Goal: Task Accomplishment & Management: Manage account settings

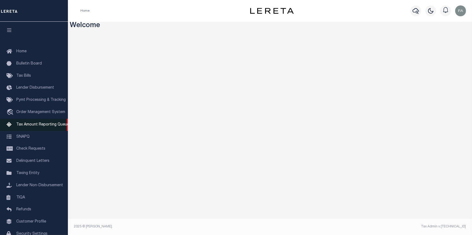
click at [38, 127] on span "Tax Amount Reporting Queue" at bounding box center [42, 125] width 53 height 4
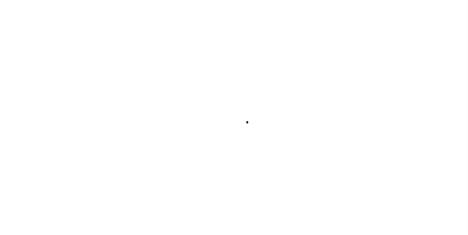
type input "0044"
type input "[PERSON_NAME]"
select select
type input "1156 MCKAY CIR"
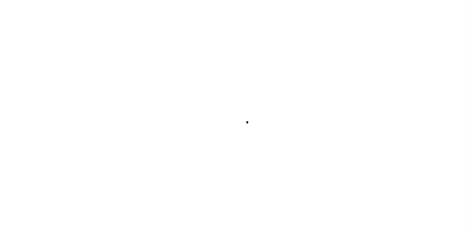
type input "MONTGOMERY LA 71454-5650"
type input "09/30/2025"
select select "10"
select select "Escrow"
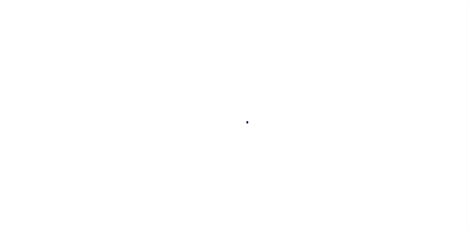
type input "100 KIRKLIN DR"
select select
type input "MONTGOMERY LA 71454-5609"
type input "LA"
select select
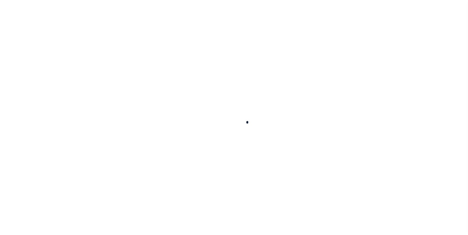
select select "26338"
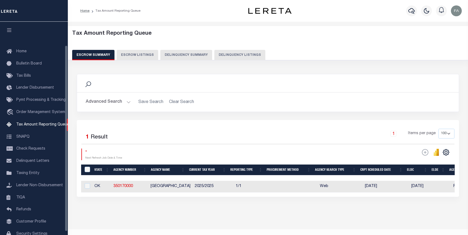
select select "100"
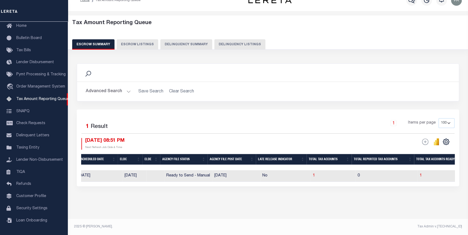
scroll to position [0, 294]
click at [309, 178] on td "1" at bounding box center [326, 176] width 45 height 12
checkbox input "true"
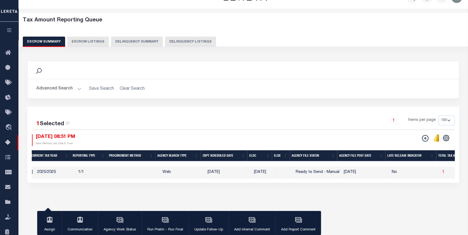
scroll to position [0, 0]
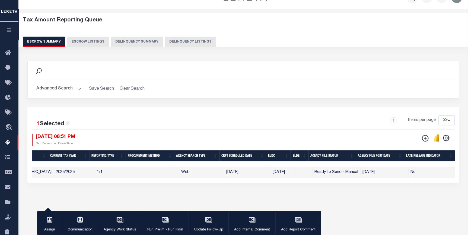
click at [64, 90] on button "Advanced Search" at bounding box center [58, 89] width 45 height 11
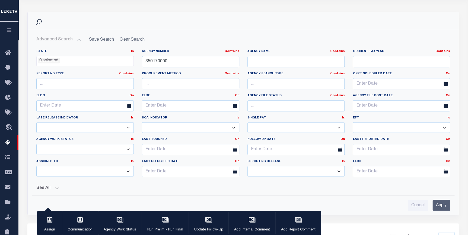
scroll to position [137, 0]
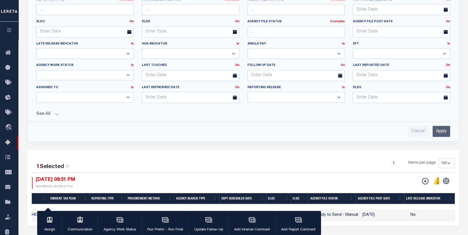
click at [286, 178] on div "ESCROW Web Extract" at bounding box center [349, 183] width 211 height 12
click at [294, 163] on div "1 Items per page 10 25 50 100 500" at bounding box center [297, 166] width 315 height 14
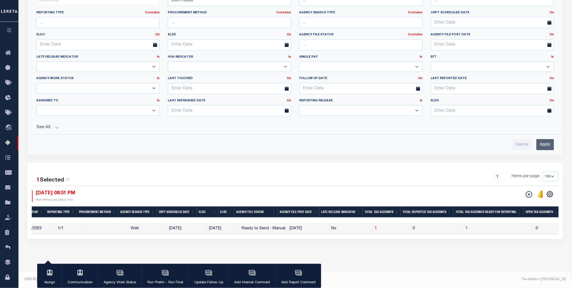
scroll to position [0, 120]
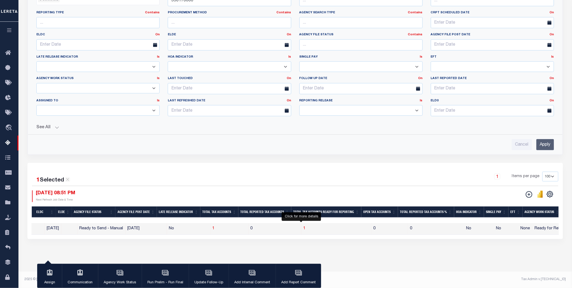
click at [304, 226] on span "1" at bounding box center [305, 228] width 2 height 4
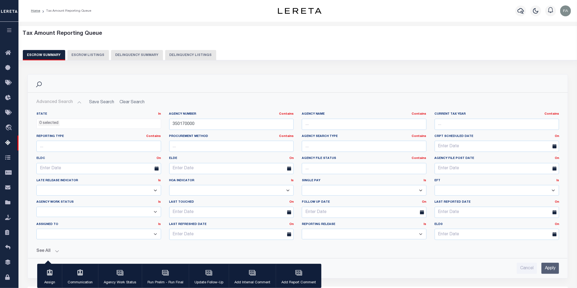
select select "100"
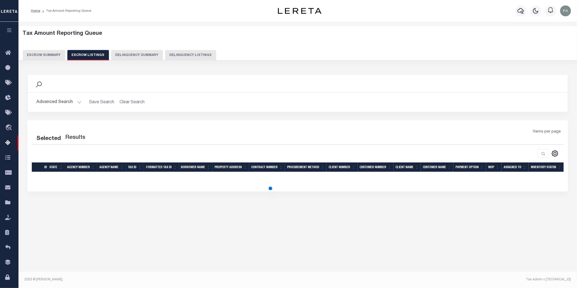
select select "100"
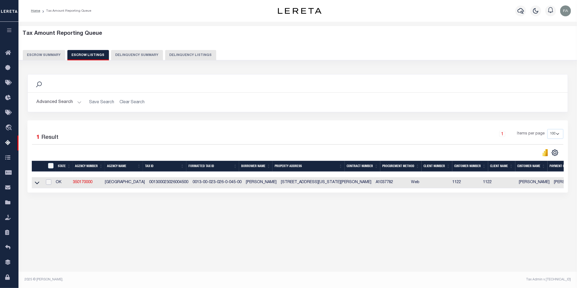
click at [51, 184] on input "checkbox" at bounding box center [48, 181] width 5 height 5
checkbox input "true"
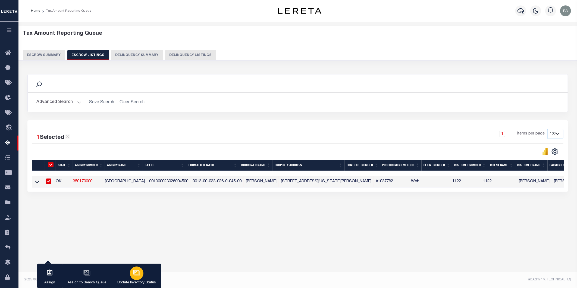
click at [138, 235] on button "Update Inventory Status" at bounding box center [137, 276] width 50 height 24
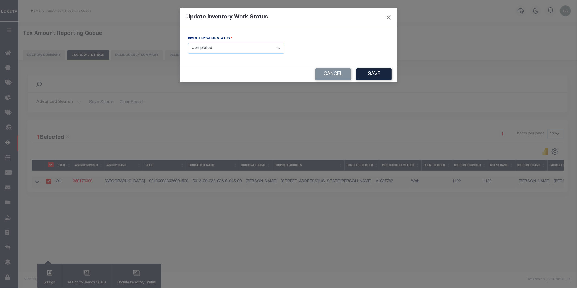
click at [251, 51] on select "- Select Inventory Status - Manual - Exception Pended - Awaiting Search Late Ad…" at bounding box center [236, 48] width 96 height 11
select select "1"
click at [188, 43] on select "- Select Inventory Status - Manual - Exception Pended - Awaiting Search Late Ad…" at bounding box center [236, 48] width 96 height 11
click at [365, 76] on button "Save" at bounding box center [373, 74] width 35 height 12
click at [210, 50] on select "- Select Inventory Status - Manual - Exception Pended - Awaiting Search Late Ad…" at bounding box center [236, 48] width 96 height 11
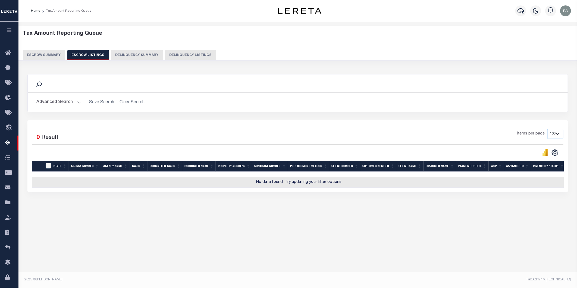
click at [62, 58] on button "Escrow Summary" at bounding box center [44, 55] width 42 height 10
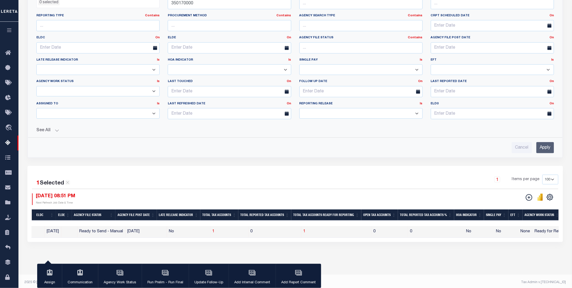
scroll to position [128, 0]
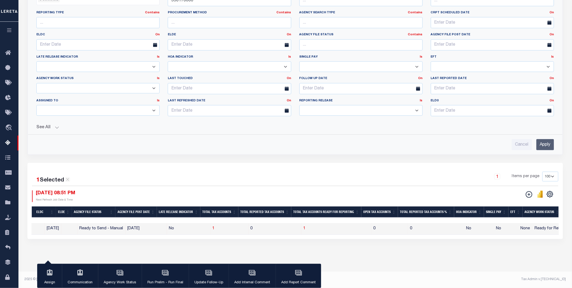
click at [468, 142] on input "Apply" at bounding box center [545, 144] width 18 height 11
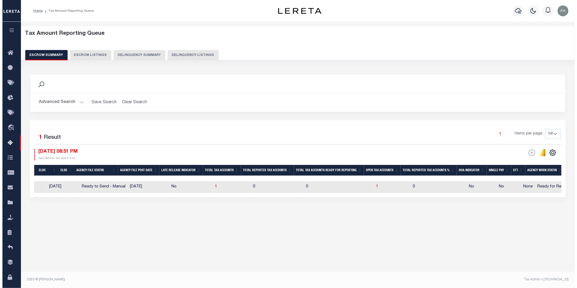
scroll to position [0, 0]
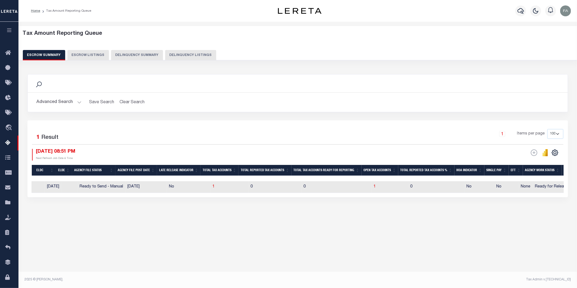
click at [373, 186] on td "1" at bounding box center [389, 187] width 37 height 12
checkbox input "true"
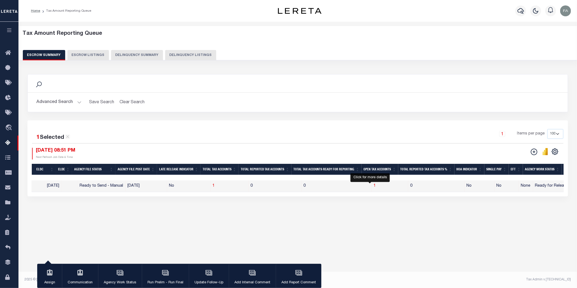
click at [374, 187] on span "1" at bounding box center [375, 186] width 2 height 4
select select "100"
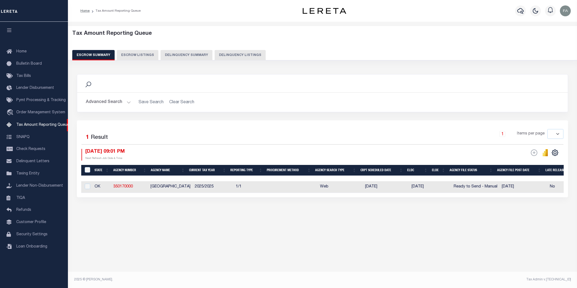
select select
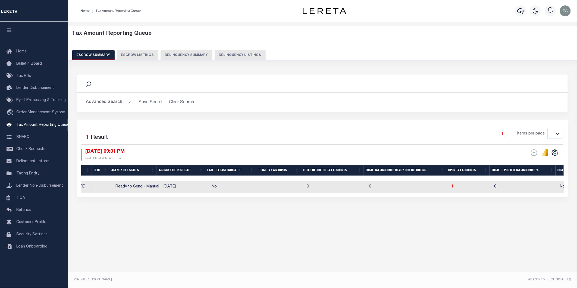
scroll to position [0, 340]
click at [260, 188] on span "1" at bounding box center [261, 187] width 2 height 4
select select "100"
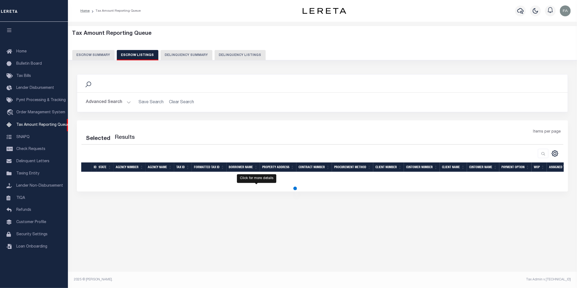
select select "100"
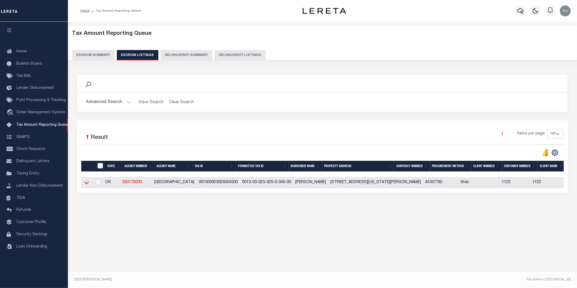
click at [85, 184] on icon at bounding box center [86, 183] width 5 height 3
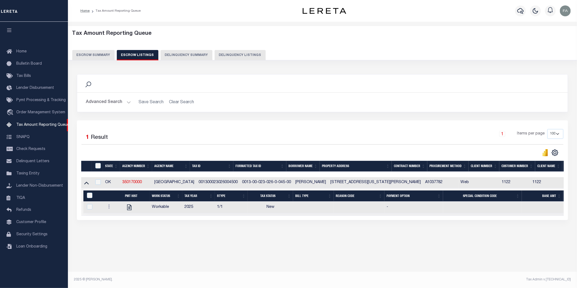
click at [94, 55] on button "Escrow Summary" at bounding box center [93, 55] width 42 height 10
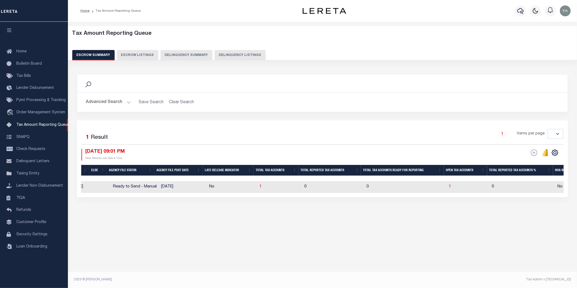
click at [257, 188] on td "1" at bounding box center [279, 187] width 45 height 12
checkbox input "true"
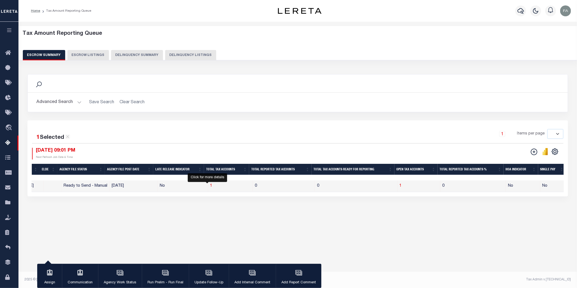
click at [208, 188] on td "1" at bounding box center [230, 186] width 45 height 12
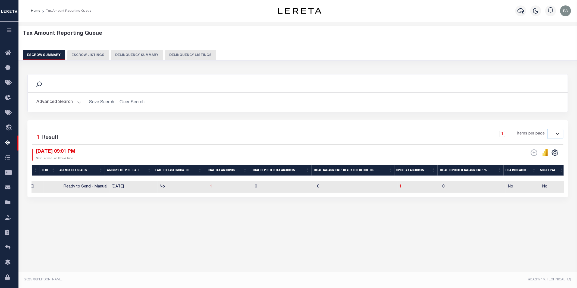
checkbox input "false"
click at [210, 187] on span "1" at bounding box center [211, 187] width 2 height 4
select select "100"
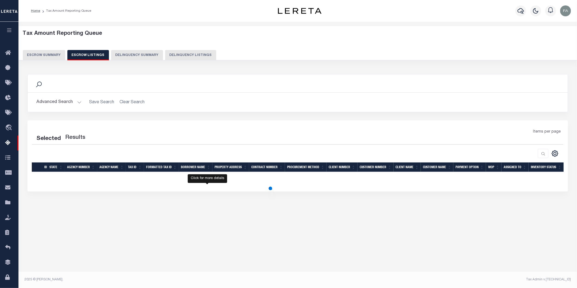
select select "100"
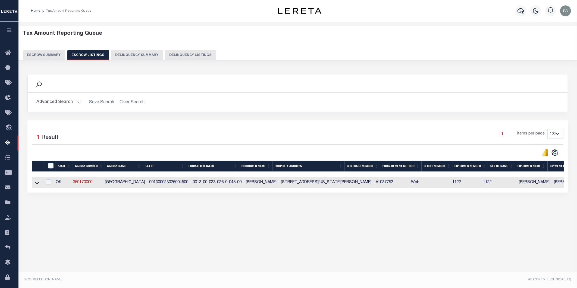
click at [43, 104] on button "Advanced Search" at bounding box center [58, 102] width 45 height 11
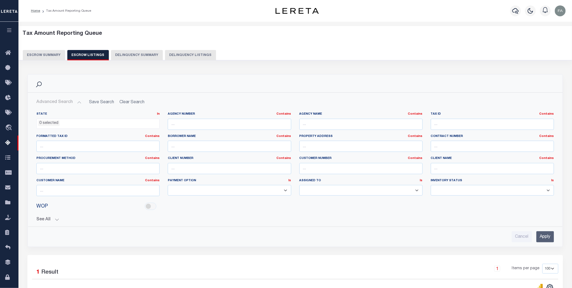
scroll to position [30, 0]
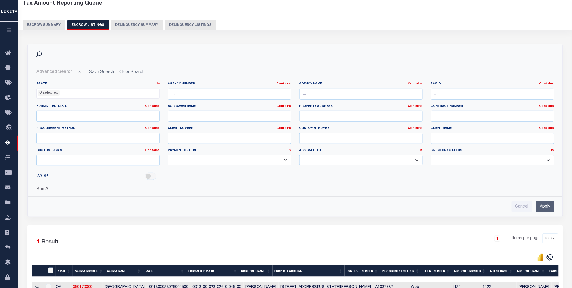
click at [71, 76] on button "Advanced Search" at bounding box center [58, 72] width 45 height 11
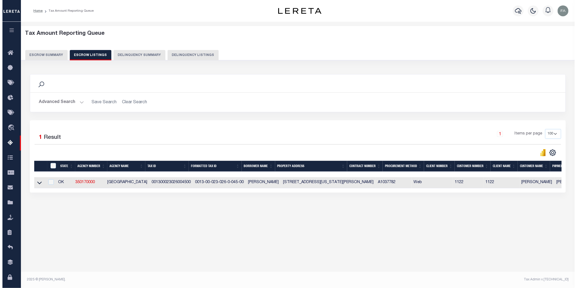
scroll to position [0, 0]
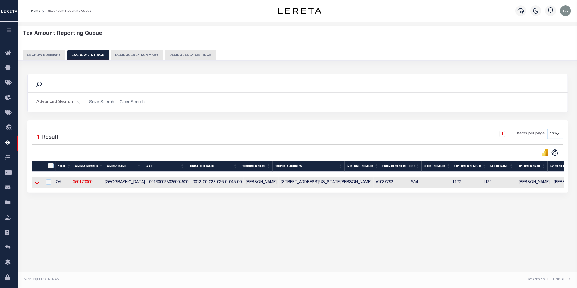
click at [36, 185] on icon at bounding box center [37, 183] width 5 height 6
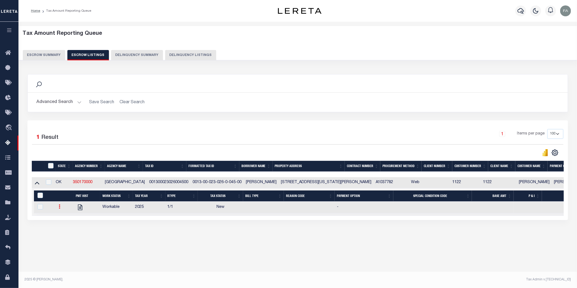
click at [59, 207] on icon at bounding box center [60, 206] width 2 height 4
click at [36, 184] on icon at bounding box center [37, 183] width 5 height 3
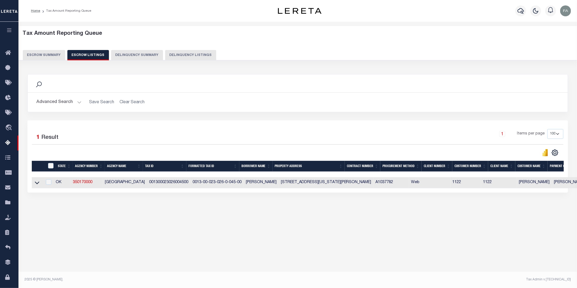
click at [115, 22] on div "Tax Amount Reporting Queue Escrow Summary Escrow Listings" at bounding box center [297, 132] width 558 height 220
click at [48, 185] on input "checkbox" at bounding box center [48, 181] width 5 height 5
checkbox input "true"
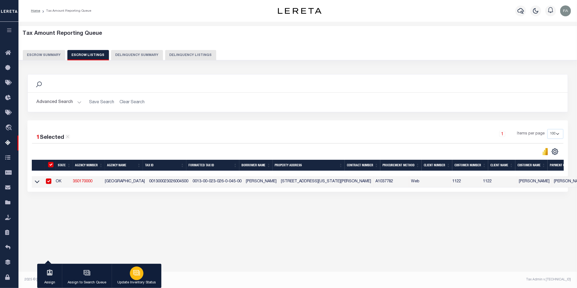
click at [139, 278] on div "button" at bounding box center [137, 273] width 14 height 14
select select "1"
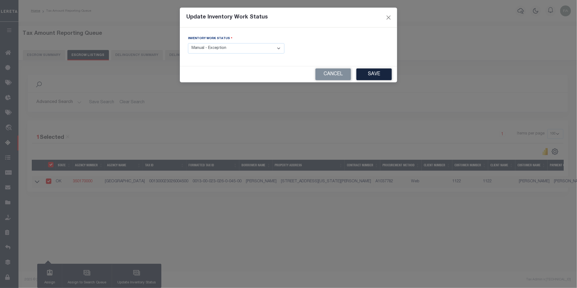
click at [255, 52] on select "- Select Inventory Status - Manual - Exception Pended - Awaiting Search Late Ad…" at bounding box center [236, 48] width 96 height 11
click at [374, 74] on button "Save" at bounding box center [373, 74] width 35 height 12
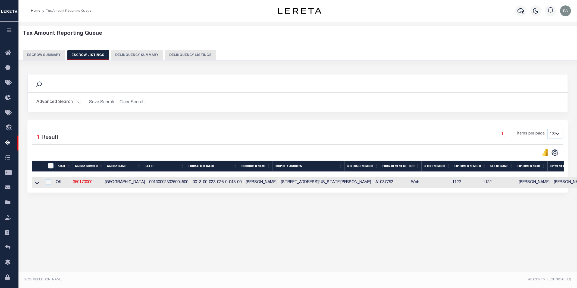
click at [44, 57] on button "Escrow Summary" at bounding box center [44, 55] width 42 height 10
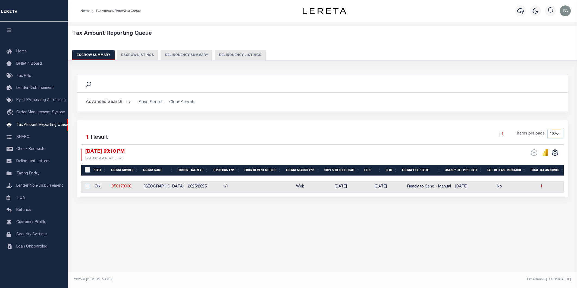
select select "100"
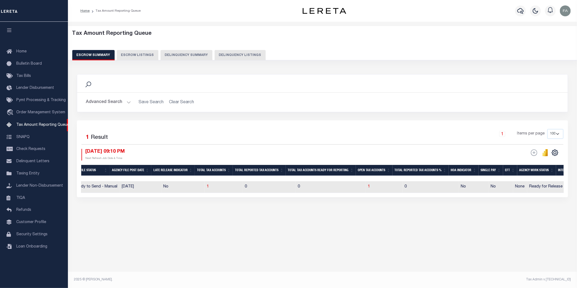
scroll to position [0, 335]
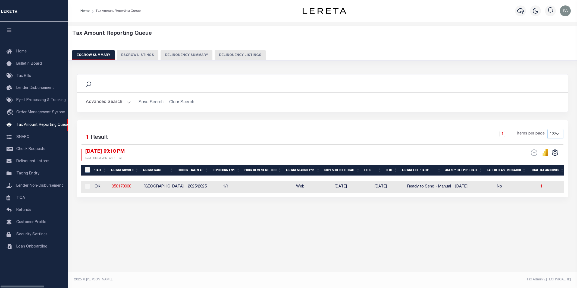
select select "100"
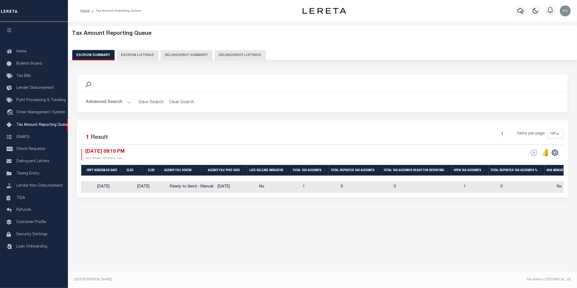
scroll to position [0, 294]
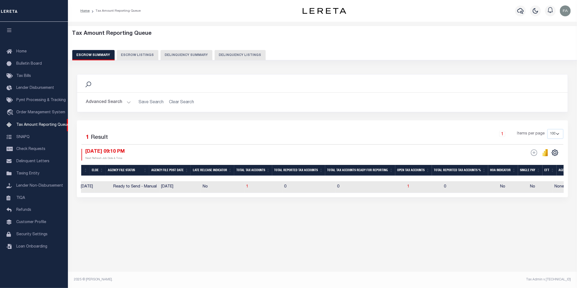
click at [405, 186] on td "1" at bounding box center [423, 187] width 37 height 12
checkbox input "true"
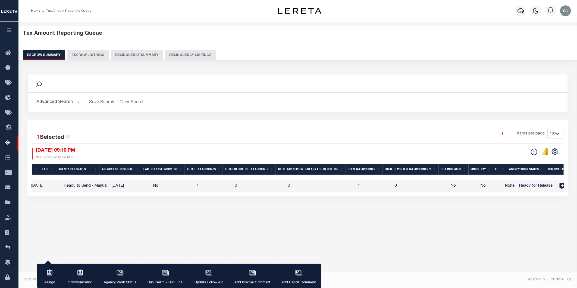
click at [356, 187] on td "1" at bounding box center [374, 186] width 37 height 12
checkbox input "false"
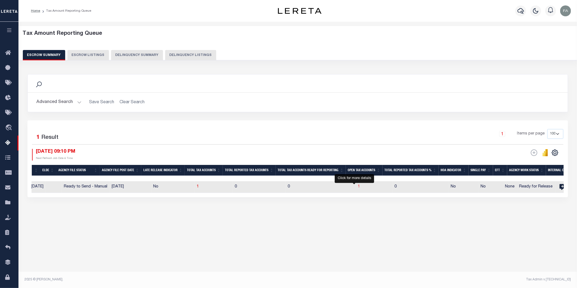
click at [358, 187] on span "1" at bounding box center [359, 187] width 2 height 4
select select "100"
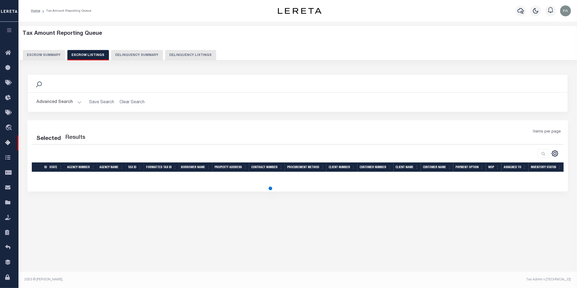
select select "100"
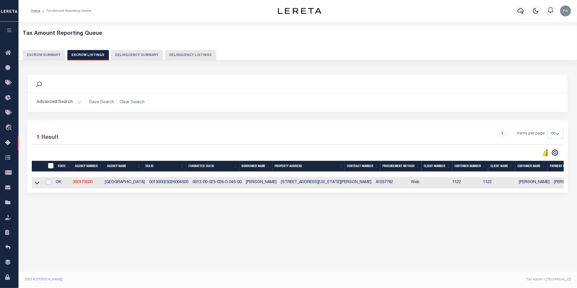
click at [50, 184] on input "checkbox" at bounding box center [48, 181] width 5 height 5
checkbox input "true"
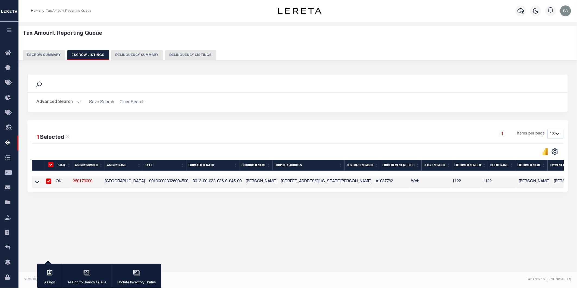
click at [144, 271] on button "Update Inventory Status" at bounding box center [137, 276] width 50 height 24
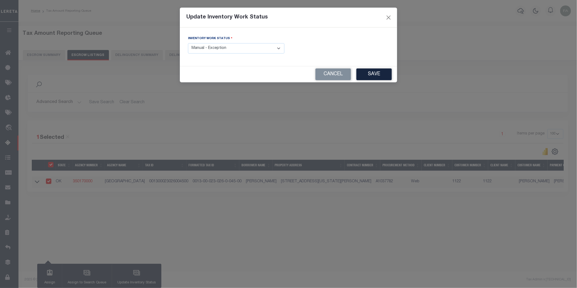
click at [260, 48] on select "- Select Inventory Status - Manual - Exception Pended - Awaiting Search Late Ad…" at bounding box center [236, 48] width 96 height 11
select select "4"
click at [188, 43] on select "- Select Inventory Status - Manual - Exception Pended - Awaiting Search Late Ad…" at bounding box center [236, 48] width 96 height 11
click at [369, 75] on button "Save" at bounding box center [373, 74] width 35 height 12
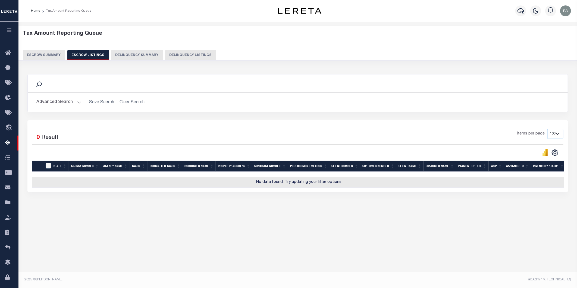
click at [62, 59] on button "Escrow Summary" at bounding box center [44, 55] width 42 height 10
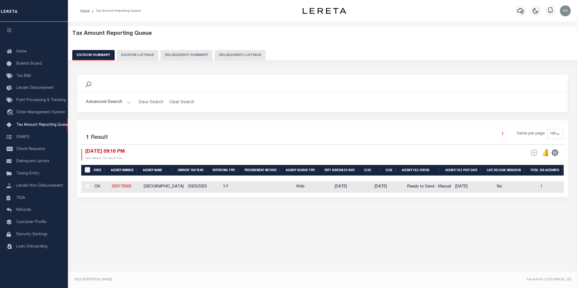
select select "100"
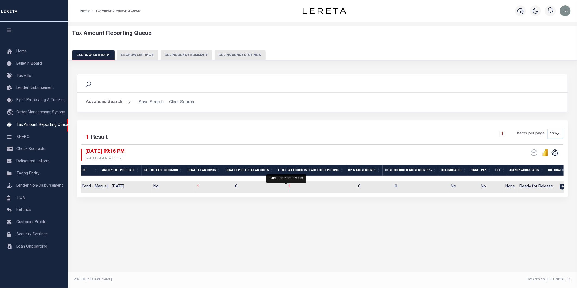
click at [288, 187] on span "1" at bounding box center [289, 187] width 2 height 4
select select "100"
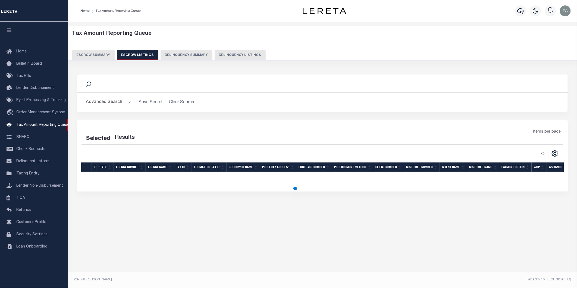
select select "100"
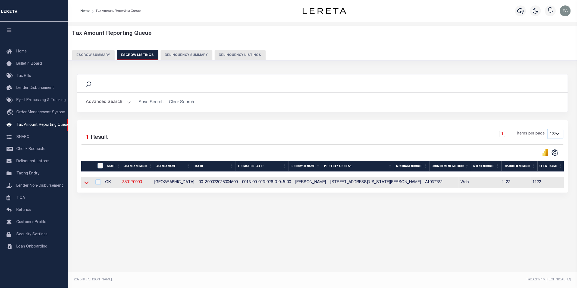
click at [84, 185] on icon at bounding box center [86, 183] width 5 height 6
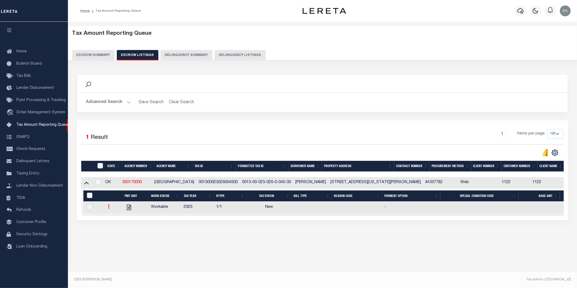
click at [109, 209] on link at bounding box center [109, 207] width 6 height 4
click at [112, 227] on img "" at bounding box center [114, 225] width 5 height 6
checkbox input "true"
select select "NW2"
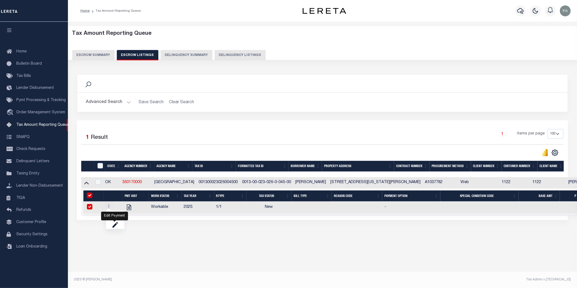
select select
type input "[DATE]"
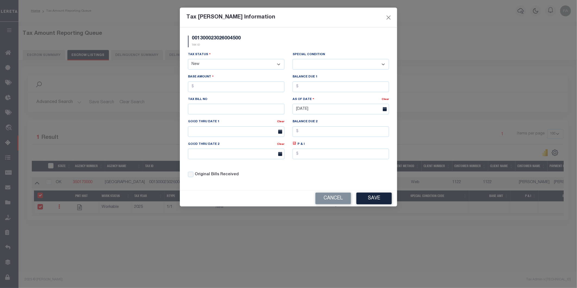
click at [325, 195] on button "Cancel" at bounding box center [333, 198] width 36 height 12
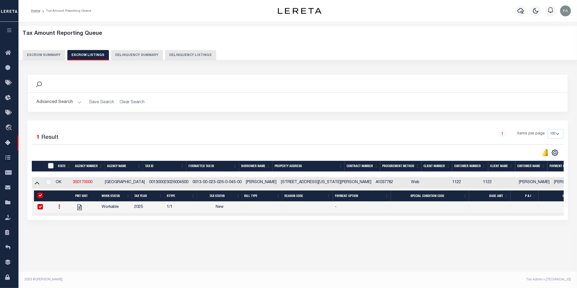
click at [58, 209] on icon at bounding box center [59, 206] width 2 height 4
click at [68, 229] on link "" at bounding box center [65, 224] width 18 height 9
checkbox input "false"
select select
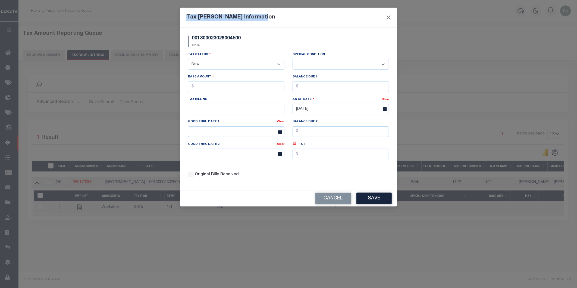
drag, startPoint x: 242, startPoint y: 18, endPoint x: 185, endPoint y: 21, distance: 56.3
click at [185, 21] on div "Tax [PERSON_NAME] Information" at bounding box center [288, 18] width 217 height 20
click at [332, 66] on select "-- Select Special Condition -- 3RD PARTY TAX LIEN AGENCY TAX LIEN (A.K.A Inside…" at bounding box center [340, 64] width 96 height 11
click at [287, 143] on div "Good Thru Date 2 Clear" at bounding box center [236, 152] width 105 height 22
click at [326, 71] on div "Special Condition -- Select Special Condition -- 3RD PARTY TAX LIEN AGENCY TAX …" at bounding box center [340, 63] width 105 height 22
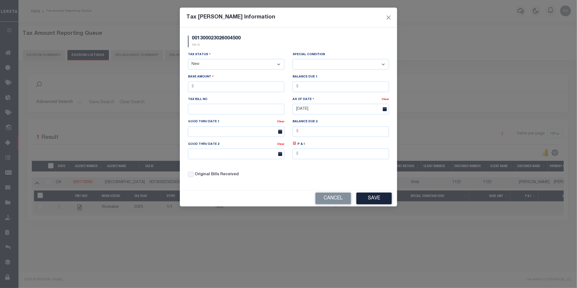
click at [326, 67] on select "-- Select Special Condition -- 3RD PARTY TAX LIEN AGENCY TAX LIEN (A.K.A Inside…" at bounding box center [340, 64] width 96 height 11
click at [326, 61] on select "-- Select Special Condition -- 3RD PARTY TAX LIEN AGENCY TAX LIEN (A.K.A Inside…" at bounding box center [340, 64] width 96 height 11
click at [301, 62] on select "-- Select Special Condition -- 3RD PARTY TAX LIEN AGENCY TAX LIEN (A.K.A Inside…" at bounding box center [340, 64] width 96 height 11
click at [325, 66] on select "-- Select Special Condition -- 3RD PARTY TAX LIEN AGENCY TAX LIEN (A.K.A Inside…" at bounding box center [340, 64] width 96 height 11
click at [333, 68] on select "-- Select Special Condition -- 3RD PARTY TAX LIEN AGENCY TAX LIEN (A.K.A Inside…" at bounding box center [340, 64] width 96 height 11
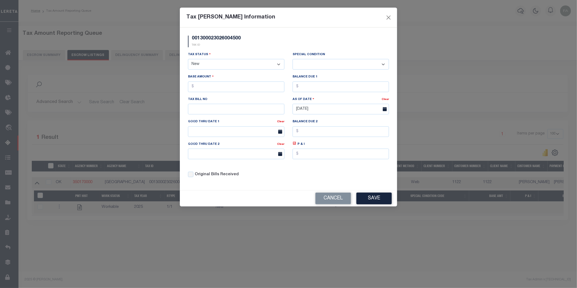
click at [226, 63] on select "- Select Status - Open Due/Unpaid Paid Incomplete No Tax Due Internal Refund Pr…" at bounding box center [236, 64] width 96 height 11
select select "DUE"
click at [188, 59] on select "- Select Status - Open Due/Unpaid Paid Incomplete No Tax Due Internal Refund Pr…" at bounding box center [236, 64] width 96 height 11
click at [322, 60] on select "-- Select Special Condition -- 3RD PARTY TAX LIEN AGENCY TAX LIEN (A.K.A Inside…" at bounding box center [340, 64] width 96 height 11
select select "17"
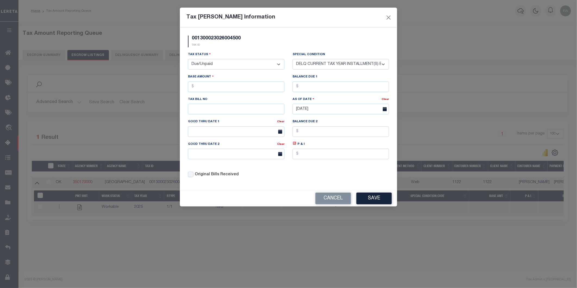
click at [292, 59] on select "-- Select Special Condition -- 3RD PARTY TAX LIEN AGENCY TAX LIEN (A.K.A Inside…" at bounding box center [340, 64] width 96 height 11
click at [250, 87] on input "text" at bounding box center [236, 86] width 96 height 11
type input "$1.00"
click at [324, 86] on input "text" at bounding box center [340, 86] width 96 height 11
type input "$1.00"
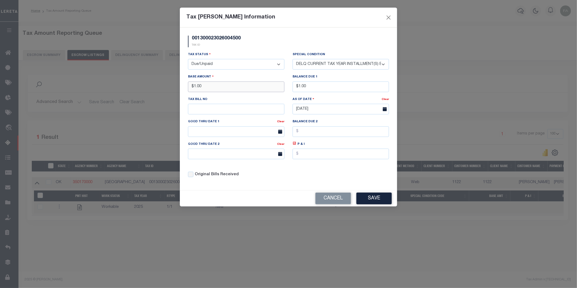
click at [238, 86] on input "$1.00" at bounding box center [236, 86] width 96 height 11
drag, startPoint x: 239, startPoint y: 86, endPoint x: 185, endPoint y: 86, distance: 54.3
click at [185, 86] on div "Base Amount $1.00" at bounding box center [236, 85] width 105 height 22
type input "$10.00"
click at [329, 85] on input "$1.00" at bounding box center [340, 86] width 96 height 11
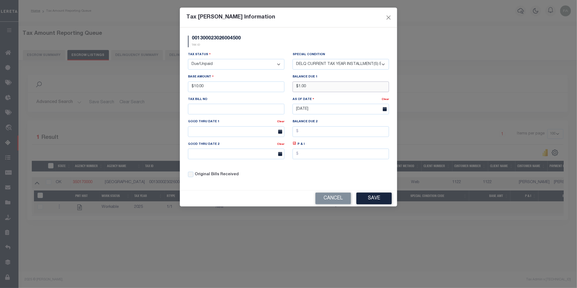
drag, startPoint x: 330, startPoint y: 86, endPoint x: 232, endPoint y: 86, distance: 98.3
click at [226, 86] on div "Tax Status - Select Status - Open Due/Unpaid Paid Incomplete No Tax Due Interna…" at bounding box center [288, 117] width 209 height 130
type input "$10.00"
click at [251, 111] on input "text" at bounding box center [236, 109] width 96 height 11
click at [265, 98] on div "Tax Bill No" at bounding box center [236, 105] width 96 height 18
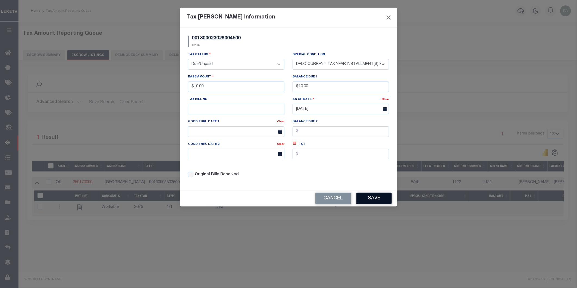
click at [363, 194] on button "Save" at bounding box center [373, 198] width 35 height 12
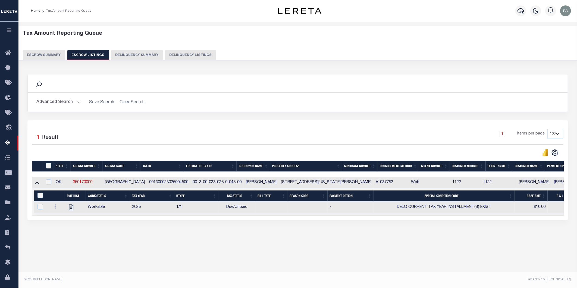
click at [53, 52] on button "Escrow Summary" at bounding box center [44, 55] width 42 height 10
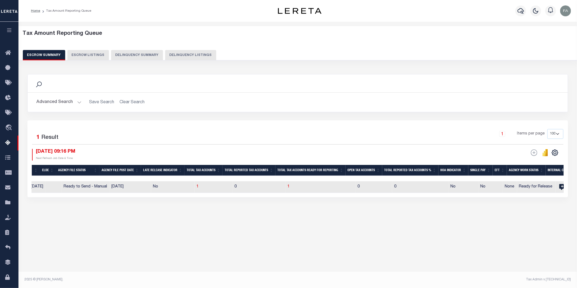
scroll to position [0, 277]
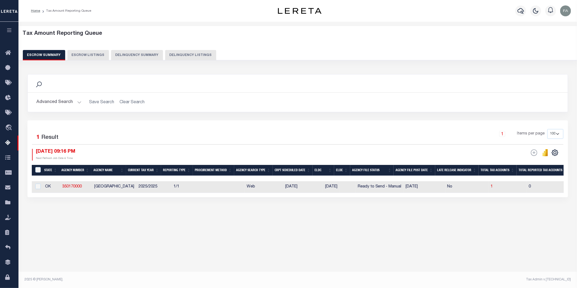
drag, startPoint x: 188, startPoint y: 186, endPoint x: 191, endPoint y: 189, distance: 4.0
click at [188, 186] on td "1/1" at bounding box center [187, 187] width 32 height 12
checkbox input "true"
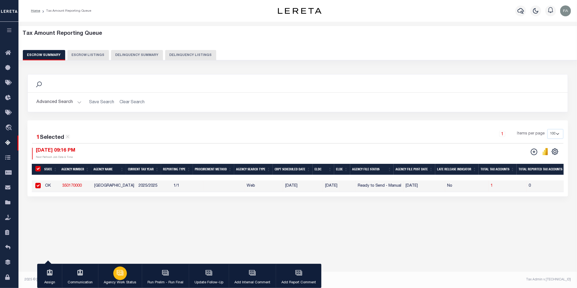
click at [124, 278] on button "Agency Work Status" at bounding box center [120, 276] width 44 height 24
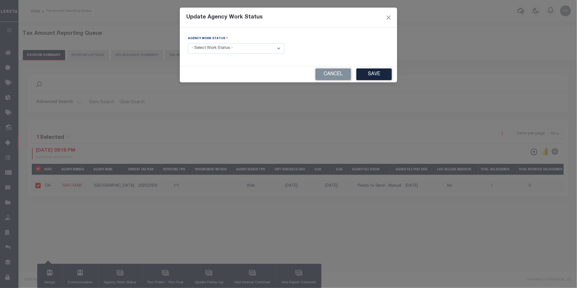
click at [278, 47] on select "- Select Work Status - New In Progress Pending Agency Follow-up Pending QC Read…" at bounding box center [236, 48] width 96 height 11
click at [373, 80] on button "Save" at bounding box center [373, 74] width 35 height 12
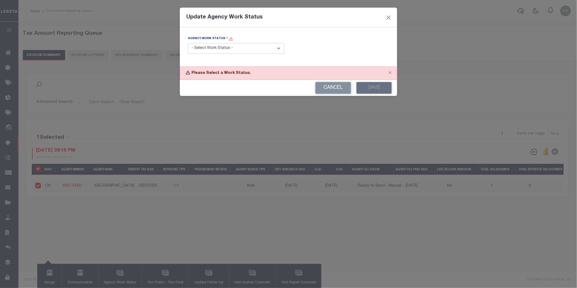
click at [217, 49] on select "- Select Work Status - New In Progress Pending Agency Follow-up Pending QC Read…" at bounding box center [236, 48] width 96 height 11
select select "6"
click at [188, 43] on select "- Select Work Status - New In Progress Pending Agency Follow-up Pending QC Read…" at bounding box center [236, 48] width 96 height 11
click at [368, 86] on button "Save" at bounding box center [373, 88] width 35 height 12
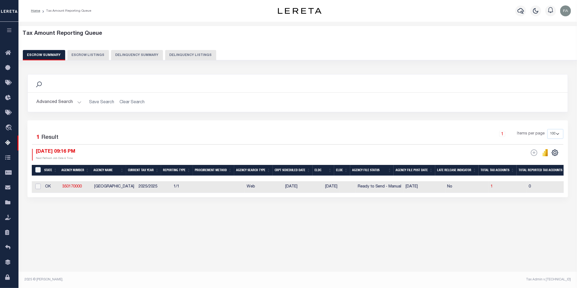
click at [38, 186] on input "checkbox" at bounding box center [37, 186] width 5 height 5
checkbox input "true"
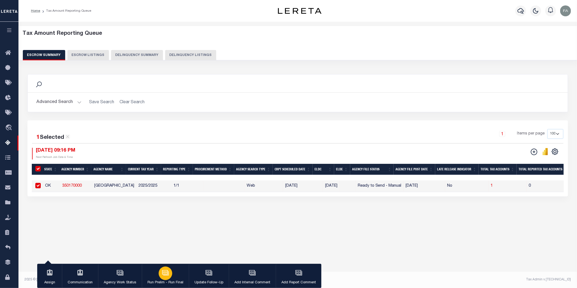
click at [162, 280] on p "Run Prelim - Run Final" at bounding box center [165, 282] width 36 height 5
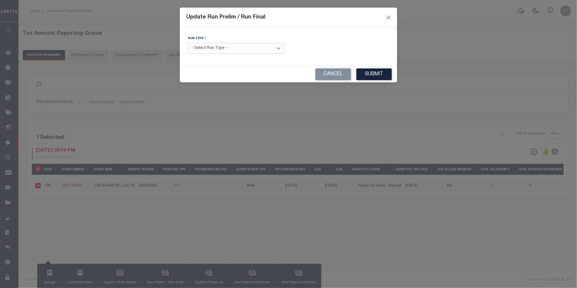
click at [256, 49] on select "- Select Run Type - Prelim Run Final Run" at bounding box center [236, 48] width 96 height 11
click at [373, 71] on button "Submit" at bounding box center [373, 74] width 35 height 12
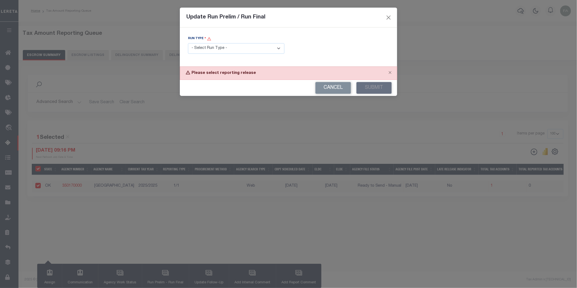
drag, startPoint x: 259, startPoint y: 48, endPoint x: 258, endPoint y: 52, distance: 4.7
click at [259, 48] on select "- Select Run Type - Prelim Run Final Run" at bounding box center [236, 48] width 96 height 11
select select "F"
click at [188, 43] on select "- Select Run Type - Prelim Run Final Run" at bounding box center [236, 48] width 96 height 11
click at [379, 88] on div "Cancel Submit" at bounding box center [288, 88] width 217 height 16
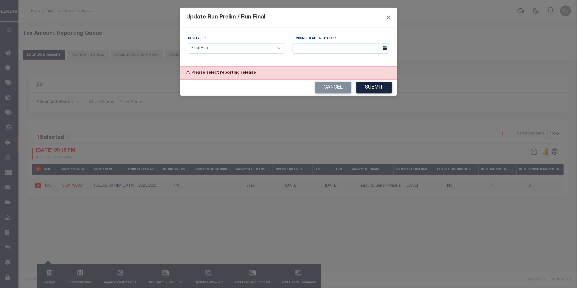
click at [343, 41] on div "FUNDING DEADLINE DATE:" at bounding box center [340, 45] width 96 height 18
click at [351, 50] on input "text" at bounding box center [340, 48] width 96 height 11
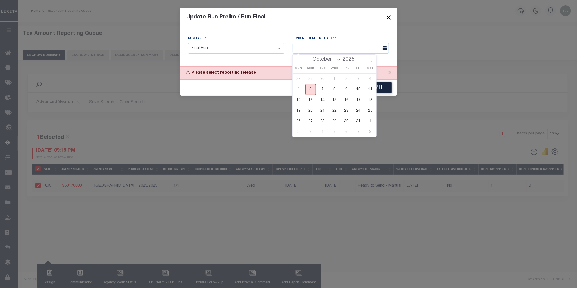
click at [312, 89] on span "6" at bounding box center [310, 89] width 11 height 11
type input "[DATE]"
click at [309, 90] on span "6" at bounding box center [310, 89] width 11 height 11
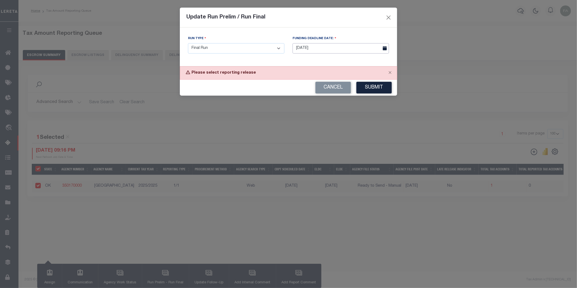
click at [316, 51] on input "[DATE]" at bounding box center [340, 48] width 96 height 11
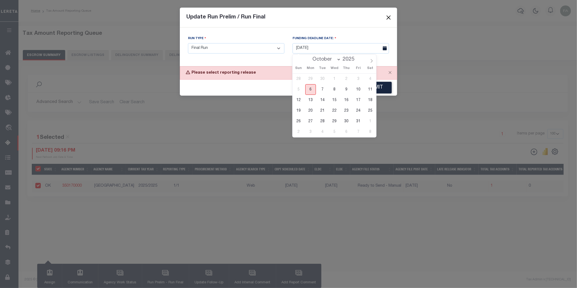
click at [307, 85] on span "6" at bounding box center [310, 89] width 11 height 11
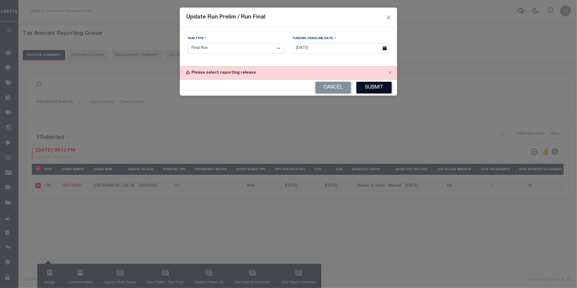
click at [363, 83] on button "Submit" at bounding box center [373, 88] width 35 height 12
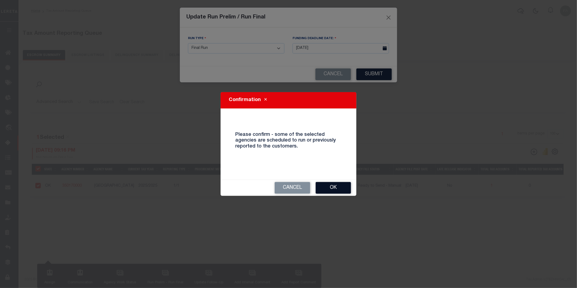
click at [332, 187] on button "Ok" at bounding box center [332, 188] width 35 height 12
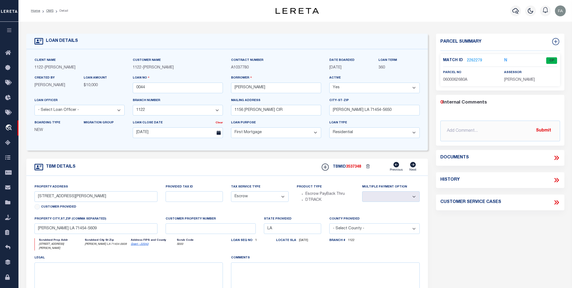
select select "26338"
select select "10"
select select "Escrow"
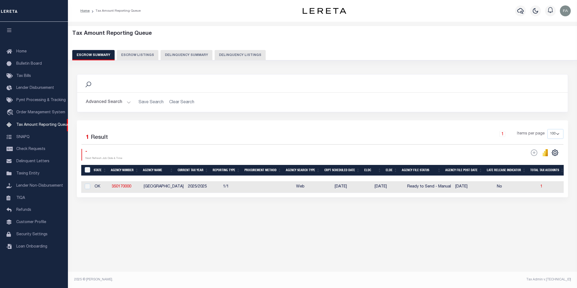
select select "100"
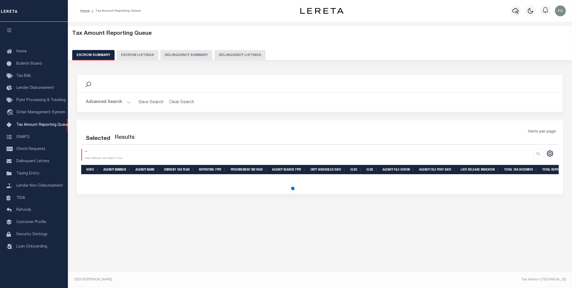
select select "100"
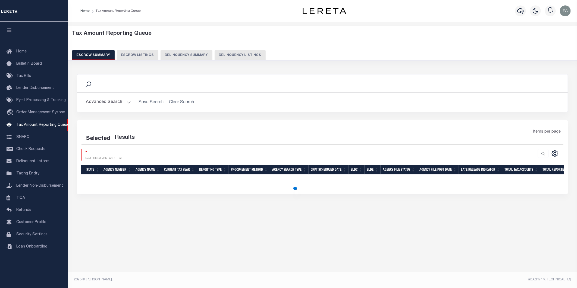
select select "100"
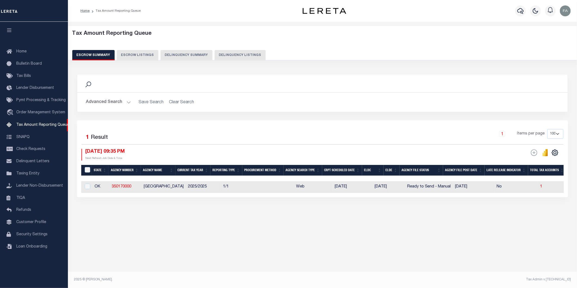
click at [278, 197] on div "Selected 1 Result 1 Items per page 10 25 50 100 500 [DATE] 09:35 PM ESCROW Web …" at bounding box center [322, 158] width 491 height 77
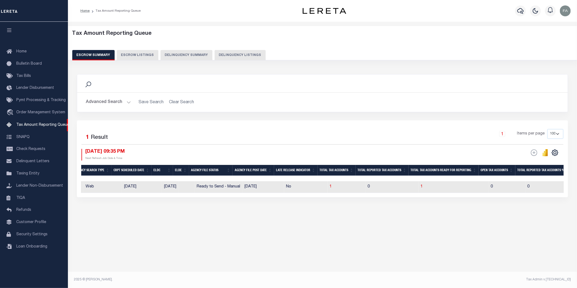
scroll to position [0, 215]
click at [140, 185] on td "12/03/2025" at bounding box center [137, 187] width 40 height 12
checkbox input "true"
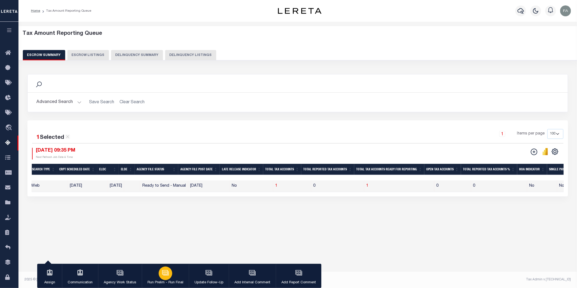
click at [166, 277] on button "Run Prelim - Run Final" at bounding box center [165, 276] width 47 height 24
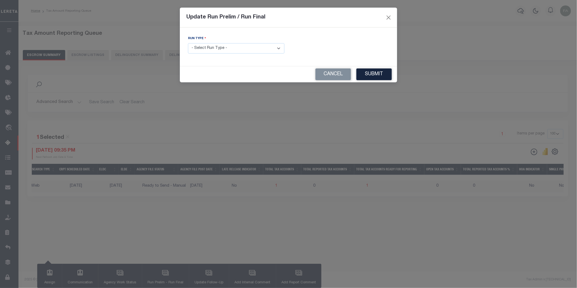
click at [237, 43] on select "- Select Run Type - Prelim Run Final Run" at bounding box center [236, 48] width 96 height 11
select select "P"
click at [188, 43] on select "- Select Run Type - Prelim Run Final Run" at bounding box center [236, 48] width 96 height 11
click at [383, 74] on button "Submit" at bounding box center [373, 74] width 35 height 12
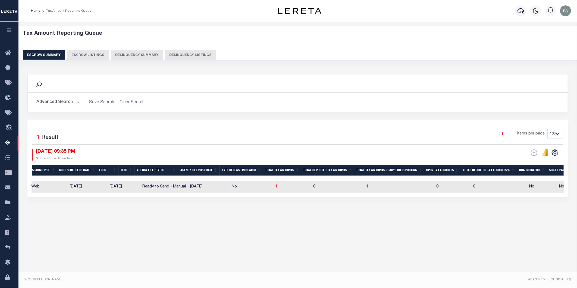
click at [127, 186] on td at bounding box center [132, 187] width 16 height 12
checkbox input "true"
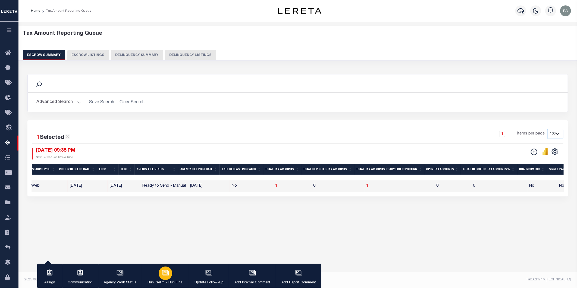
click at [159, 274] on div "button" at bounding box center [166, 273] width 14 height 14
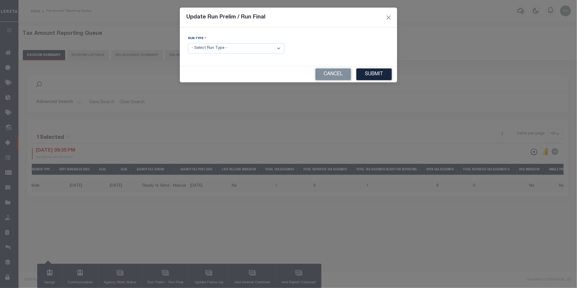
click at [254, 53] on select "- Select Run Type - Prelim Run Final Run" at bounding box center [236, 48] width 96 height 11
click at [188, 43] on select "- Select Run Type - Prelim Run Final Run" at bounding box center [236, 48] width 96 height 11
click at [272, 45] on select "- Select Run Type - Prelim Run Final Run" at bounding box center [236, 48] width 96 height 11
select select "F"
click at [188, 43] on select "- Select Run Type - Prelim Run Final Run" at bounding box center [236, 48] width 96 height 11
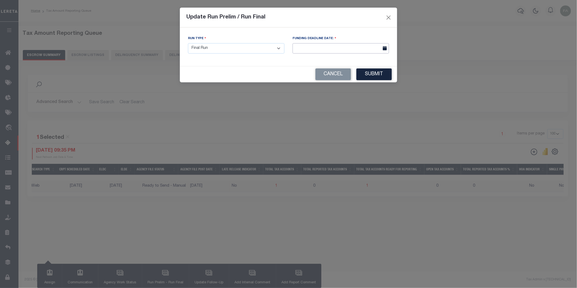
click at [360, 50] on input "text" at bounding box center [340, 48] width 96 height 11
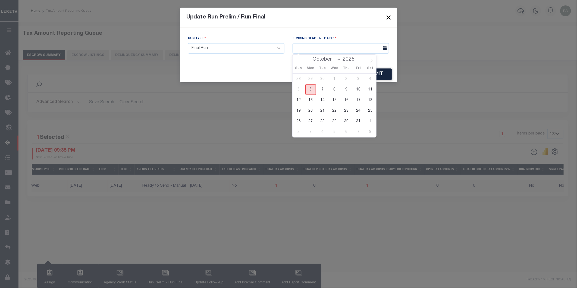
click at [312, 89] on span "6" at bounding box center [310, 89] width 11 height 11
type input "[DATE]"
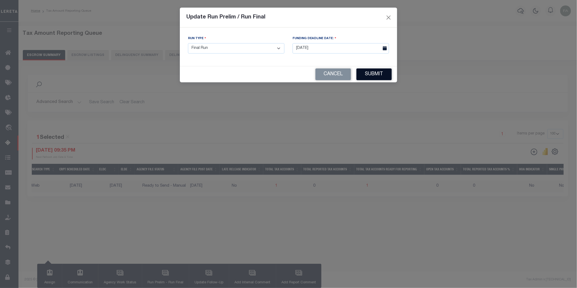
click at [377, 79] on button "Submit" at bounding box center [373, 74] width 35 height 12
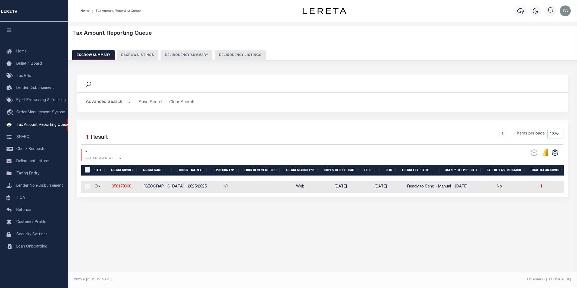
select select "100"
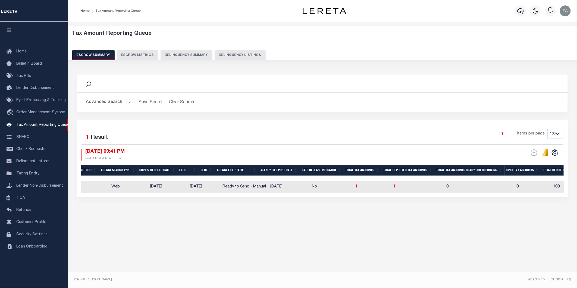
scroll to position [0, 189]
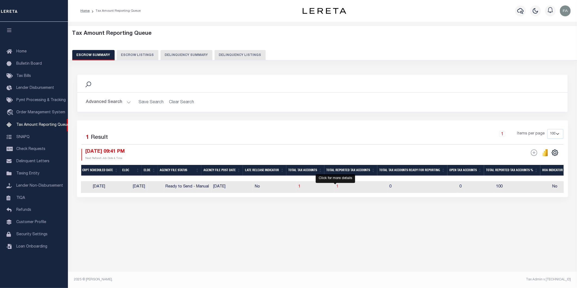
click at [336, 187] on span "1" at bounding box center [337, 187] width 2 height 4
select select "100"
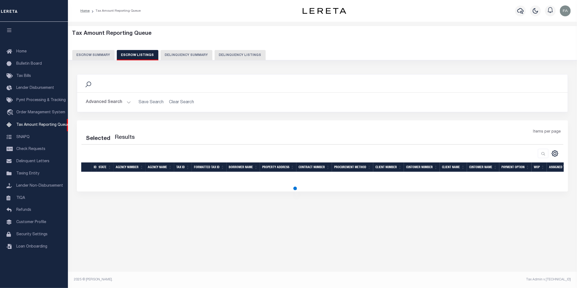
select select "100"
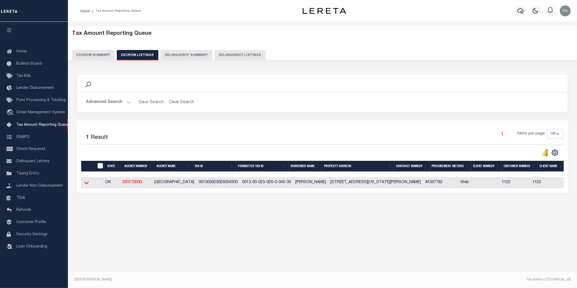
click at [85, 181] on icon at bounding box center [86, 183] width 5 height 6
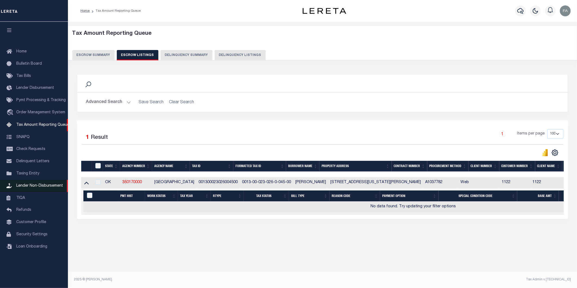
click at [33, 186] on span "Lender Non-Disbursement" at bounding box center [39, 186] width 47 height 4
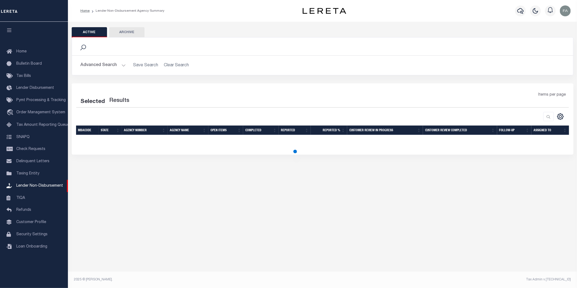
click at [109, 64] on button "Advanced Search" at bounding box center [103, 65] width 45 height 11
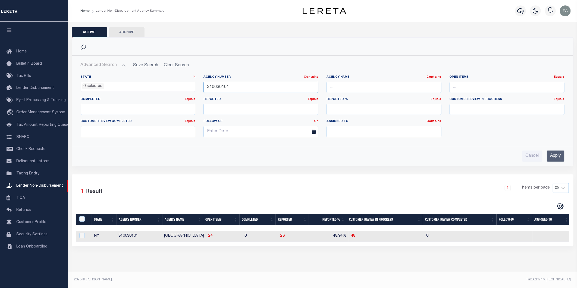
click at [245, 88] on input "310030101" at bounding box center [260, 87] width 115 height 11
drag, startPoint x: 230, startPoint y: 83, endPoint x: 233, endPoint y: 83, distance: 3.8
click at [230, 83] on input "text" at bounding box center [260, 87] width 115 height 11
paste input "350170000"
drag, startPoint x: 215, startPoint y: 87, endPoint x: 178, endPoint y: 85, distance: 37.0
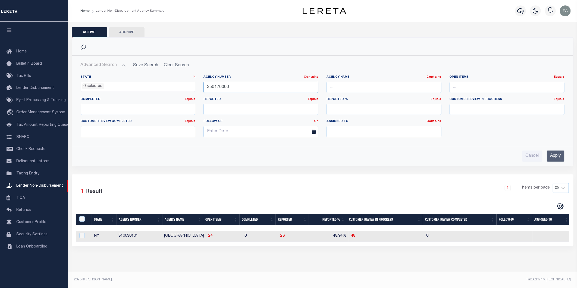
click at [176, 85] on div "State In In AK AL AR AZ CA CO CT DC DE FL GA GU HI IA ID IL IN KS [GEOGRAPHIC_D…" at bounding box center [323, 108] width 492 height 67
type input "350170000"
click at [556, 159] on input "Apply" at bounding box center [556, 155] width 18 height 11
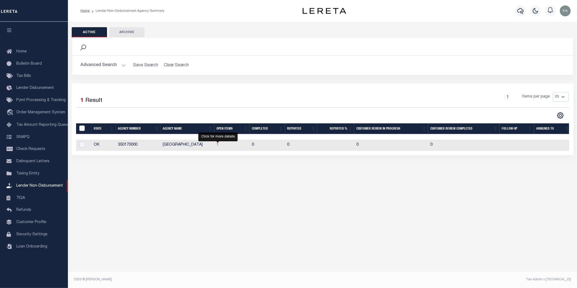
click at [217, 144] on span "1" at bounding box center [217, 145] width 2 height 4
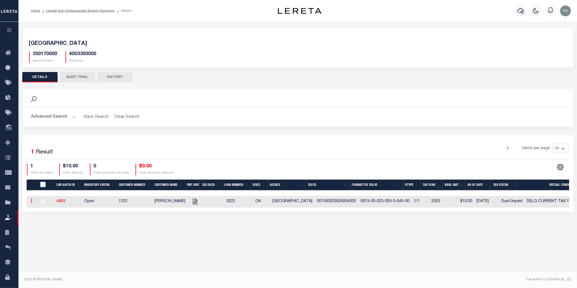
click at [33, 200] on link at bounding box center [32, 201] width 6 height 4
click at [31, 201] on icon at bounding box center [32, 200] width 2 height 4
click at [24, 206] on div "Selected 1 Result 1 Items per page 25 50 100 200 1 TOTAL TAX LINES" at bounding box center [297, 173] width 551 height 77
click at [29, 203] on link at bounding box center [32, 201] width 6 height 4
click at [31, 203] on icon at bounding box center [32, 200] width 2 height 4
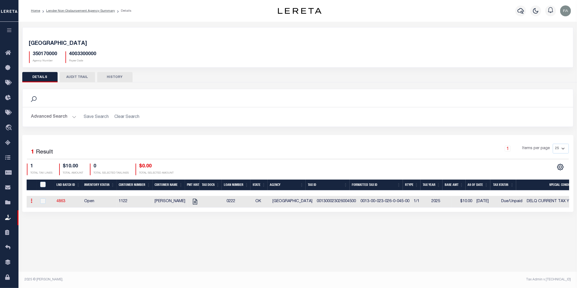
click at [31, 203] on icon at bounding box center [32, 200] width 2 height 4
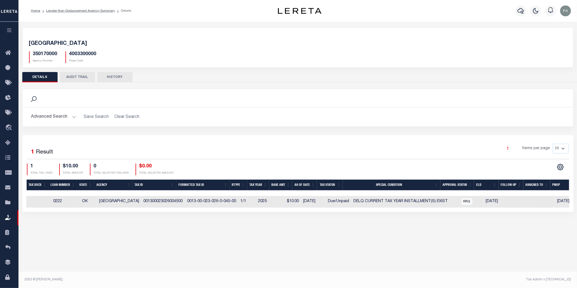
scroll to position [0, 174]
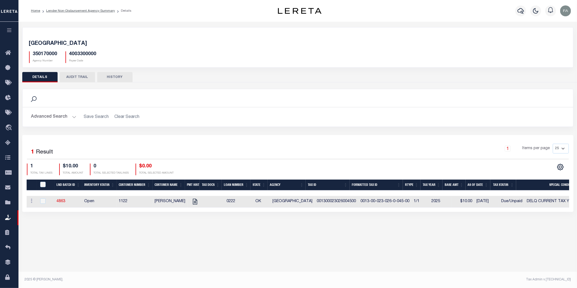
click at [68, 200] on td "4863" at bounding box center [69, 202] width 28 height 12
checkbox input "true"
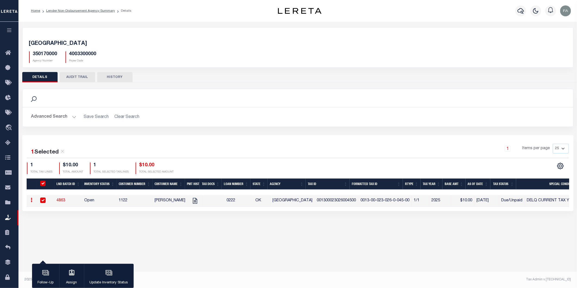
click at [112, 275] on icon "button" at bounding box center [108, 272] width 7 height 7
select select "Open"
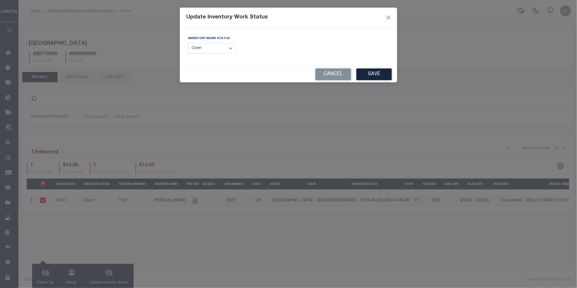
click at [226, 50] on select "--Select-- Open Completed Reported" at bounding box center [212, 48] width 48 height 11
click at [341, 75] on button "Cancel" at bounding box center [333, 74] width 36 height 12
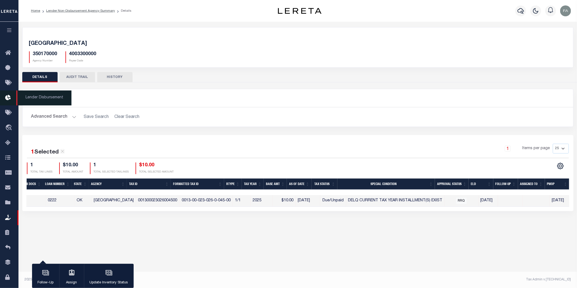
click at [7, 100] on icon at bounding box center [9, 97] width 9 height 7
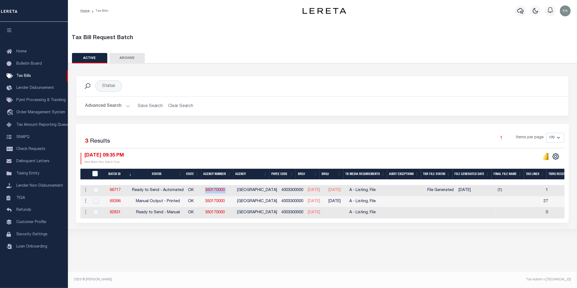
drag, startPoint x: 239, startPoint y: 194, endPoint x: 206, endPoint y: 192, distance: 33.5
click at [205, 190] on tr "ACTIONS [GEOGRAPHIC_DATA] 66717 Ready to Send - Automated OK 350170000 COTTON C…" at bounding box center [522, 190] width 885 height 11
drag, startPoint x: 234, startPoint y: 200, endPoint x: 203, endPoint y: 199, distance: 31.2
click at [203, 199] on tr "ACTIONS Delete 65396 Manual Output - Printed OK 350170000 COTTON COUNTY 4003300…" at bounding box center [522, 201] width 885 height 11
drag, startPoint x: 234, startPoint y: 188, endPoint x: 201, endPoint y: 188, distance: 33.1
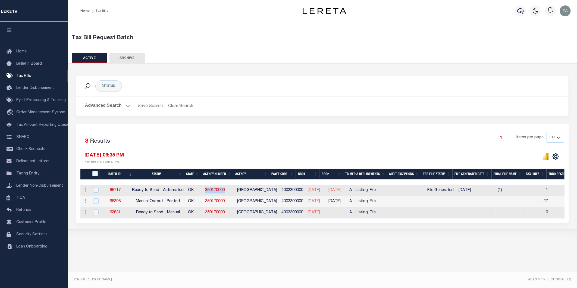
click at [201, 188] on tr "ACTIONS Delete 66717 Ready to Send - Automated OK 350170000 COTTON COUNTY 40033…" at bounding box center [522, 190] width 885 height 11
copy tr "350170000"
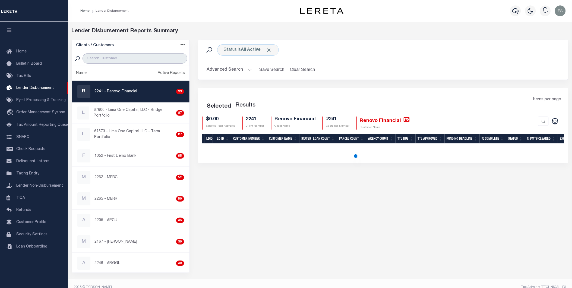
click at [147, 62] on input "search" at bounding box center [135, 58] width 105 height 10
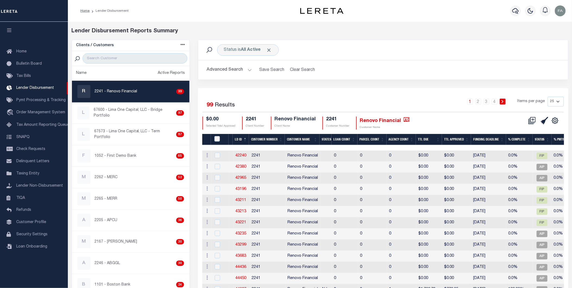
click at [253, 65] on h2 "Advanced Search Save Search Clear Search" at bounding box center [383, 70] width 361 height 11
click at [238, 69] on button "Advanced Search" at bounding box center [229, 70] width 45 height 11
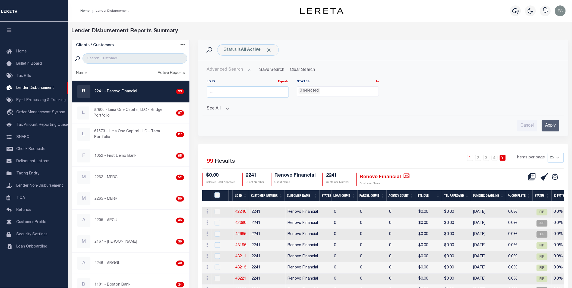
click at [145, 64] on div at bounding box center [131, 58] width 118 height 15
click at [145, 61] on input "search" at bounding box center [135, 58] width 105 height 10
type input "[PERSON_NAME]"
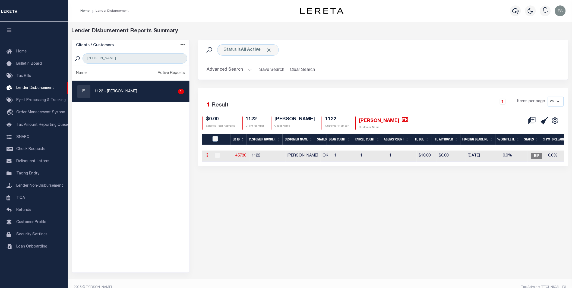
click at [208, 157] on link at bounding box center [207, 156] width 6 height 4
click at [267, 159] on td "1122" at bounding box center [268, 155] width 36 height 11
checkbox input "true"
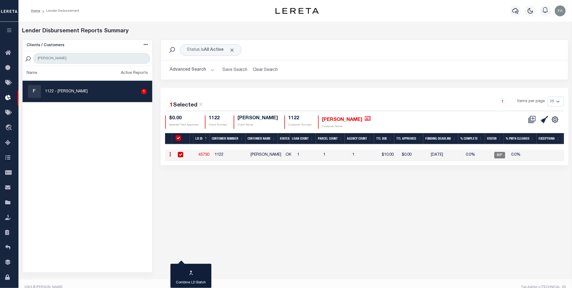
click at [358, 150] on td "1" at bounding box center [364, 155] width 29 height 11
checkbox input "false"
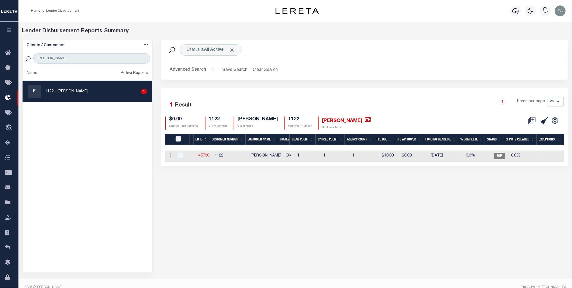
click at [207, 156] on link "45730" at bounding box center [203, 156] width 11 height 4
checkbox input "true"
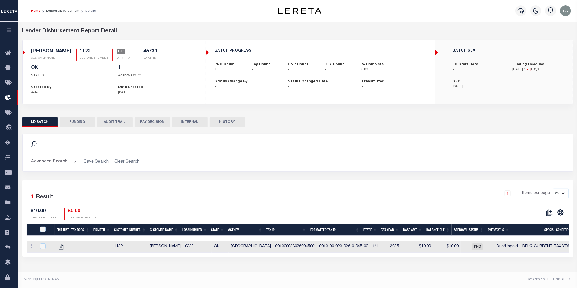
click at [81, 251] on td at bounding box center [80, 247] width 22 height 12
checkbox input "true"
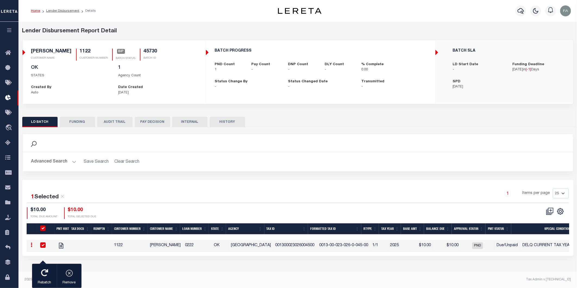
click at [31, 247] on icon at bounding box center [32, 244] width 2 height 4
